Goal: Navigation & Orientation: Go to known website

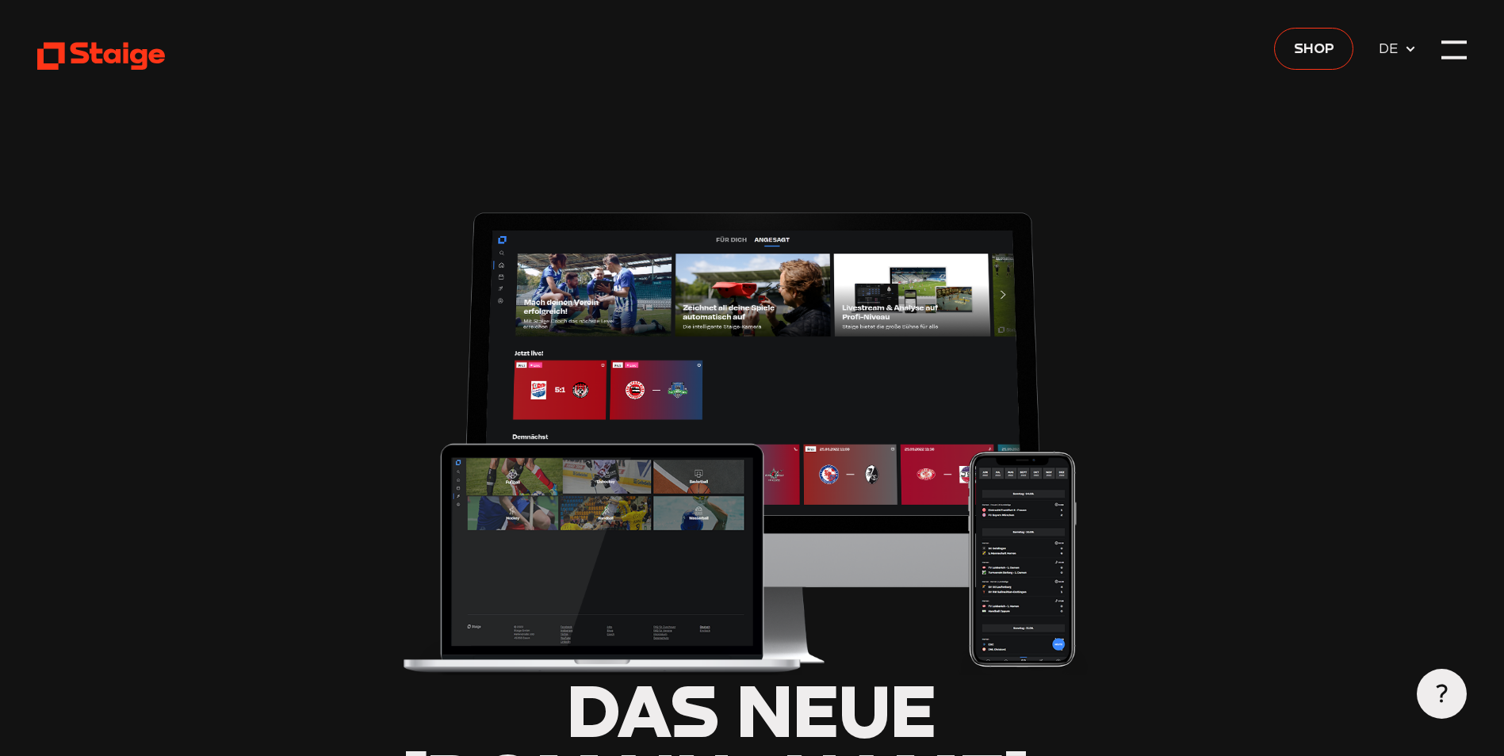
type input "0.8"
click at [113, 59] on icon at bounding box center [101, 55] width 128 height 31
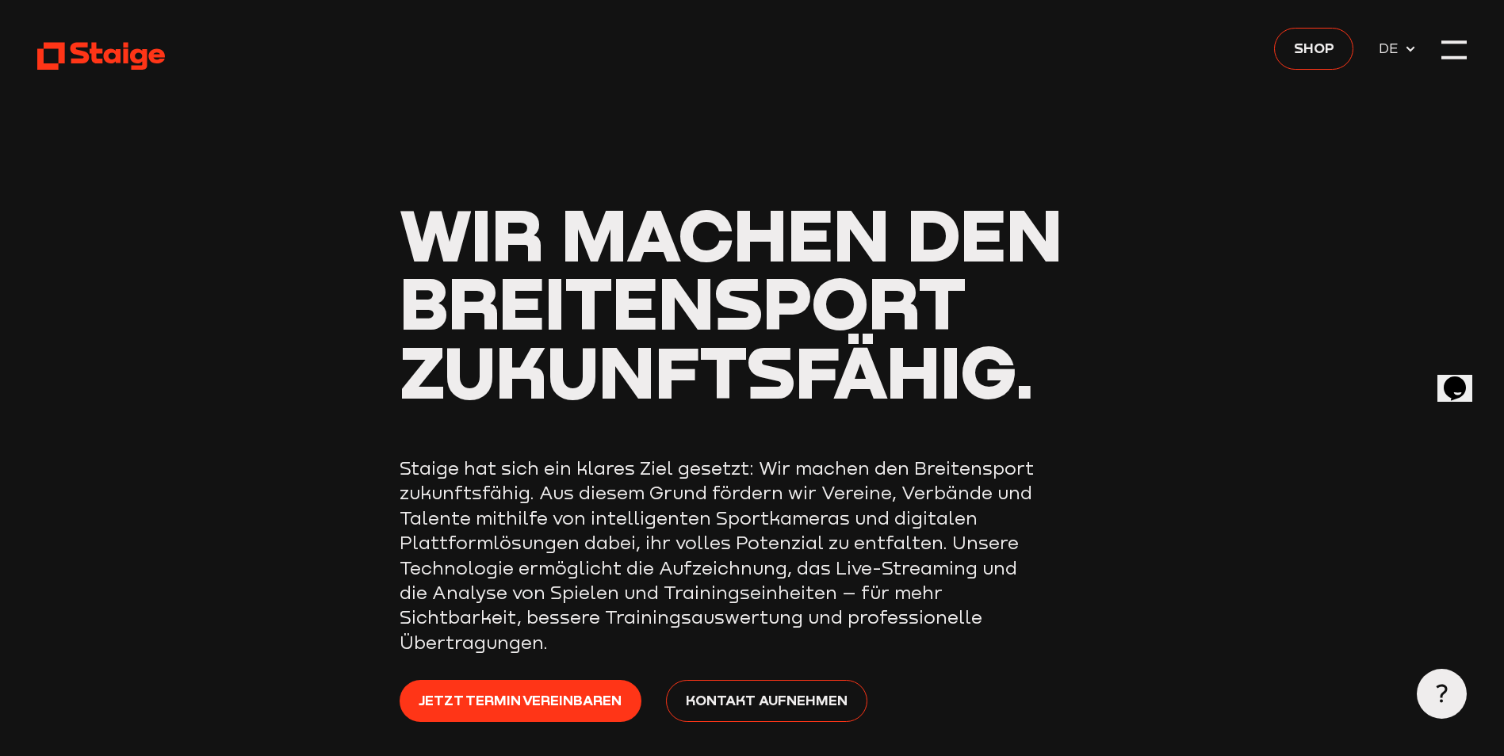
click at [96, 48] on use at bounding box center [101, 57] width 128 height 28
